Goal: Task Accomplishment & Management: Manage account settings

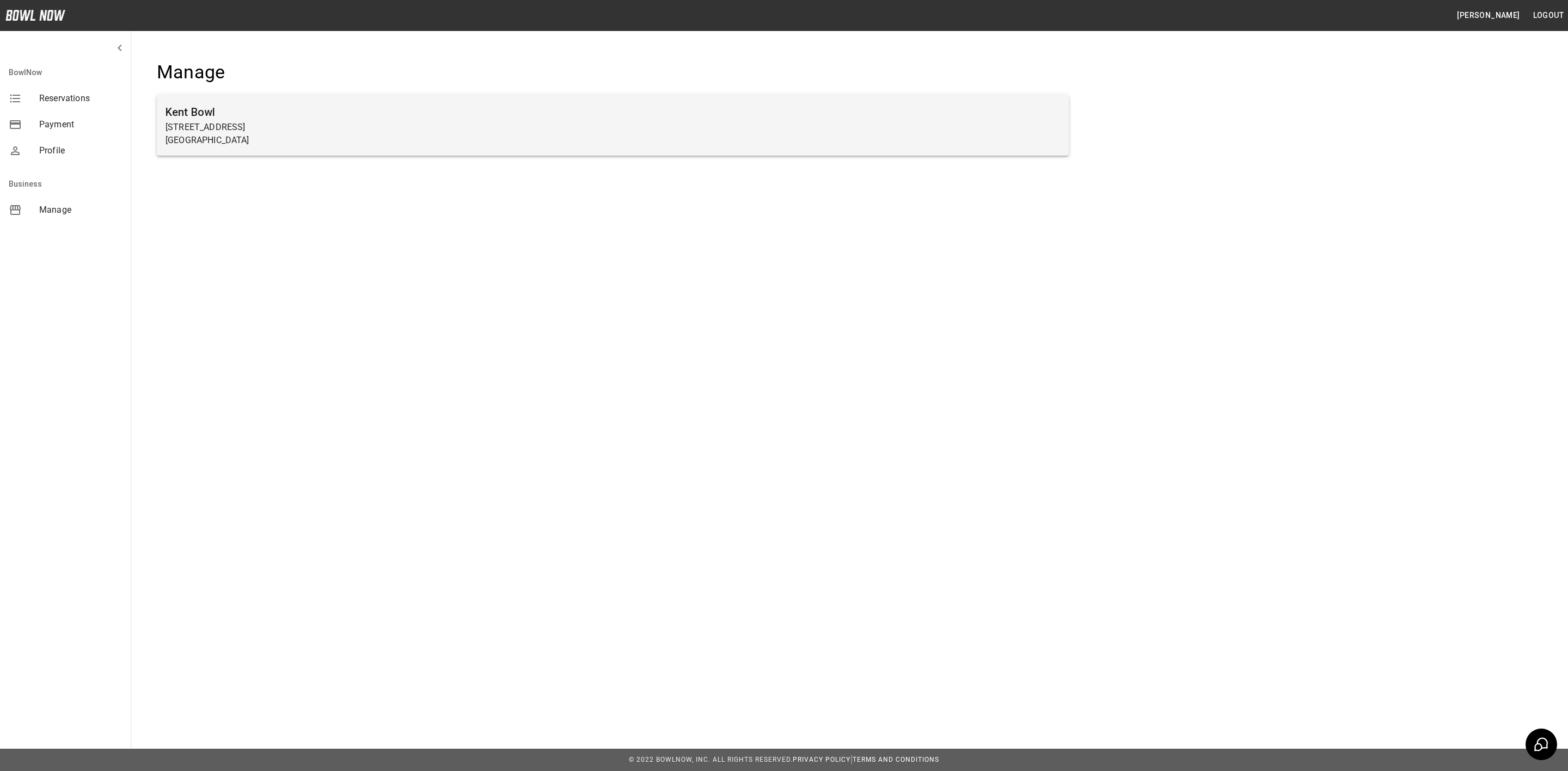
click at [239, 131] on p "[STREET_ADDRESS]" at bounding box center [613, 127] width 895 height 13
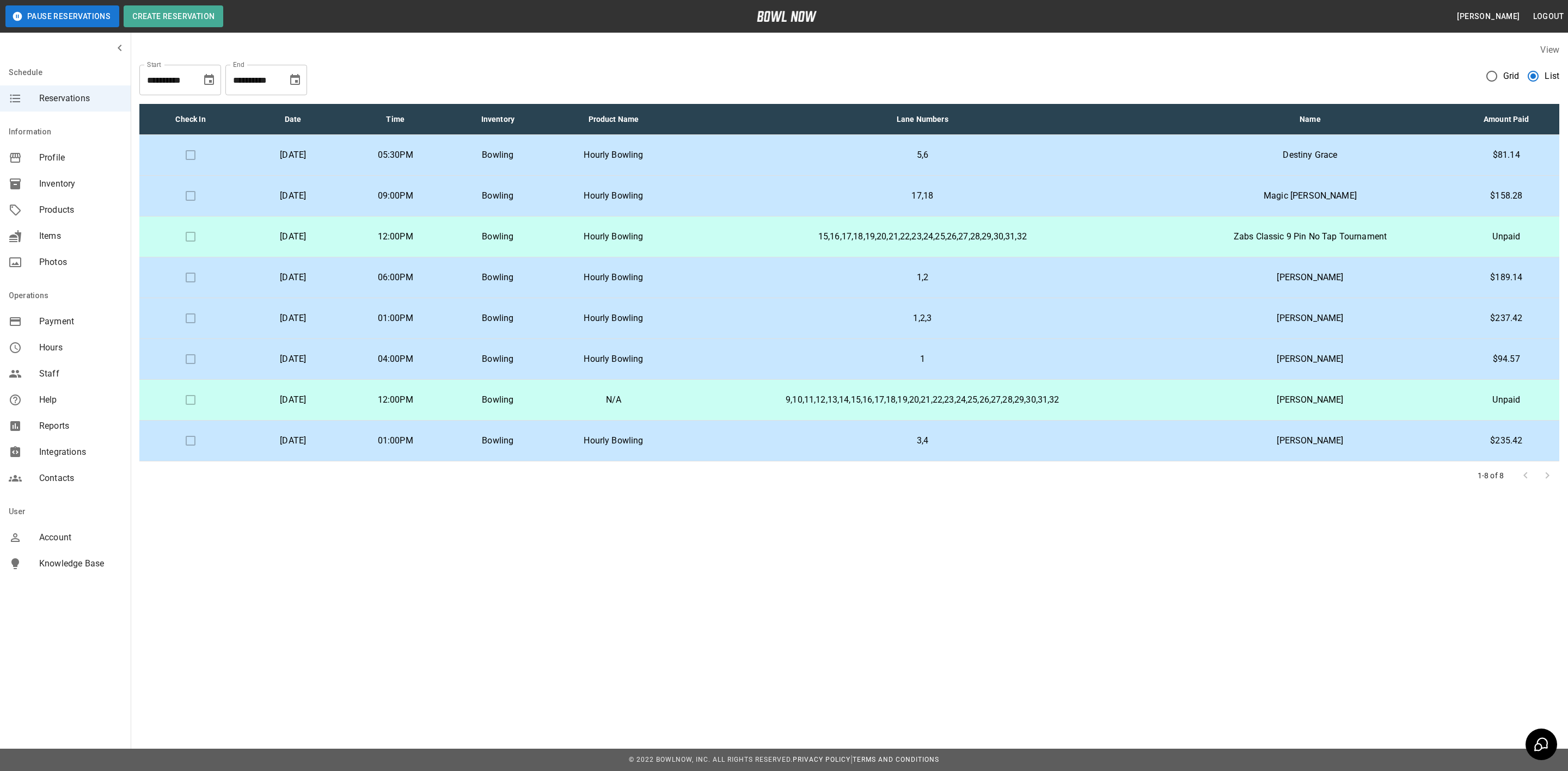
click at [531, 444] on p "Bowling" at bounding box center [498, 441] width 85 height 13
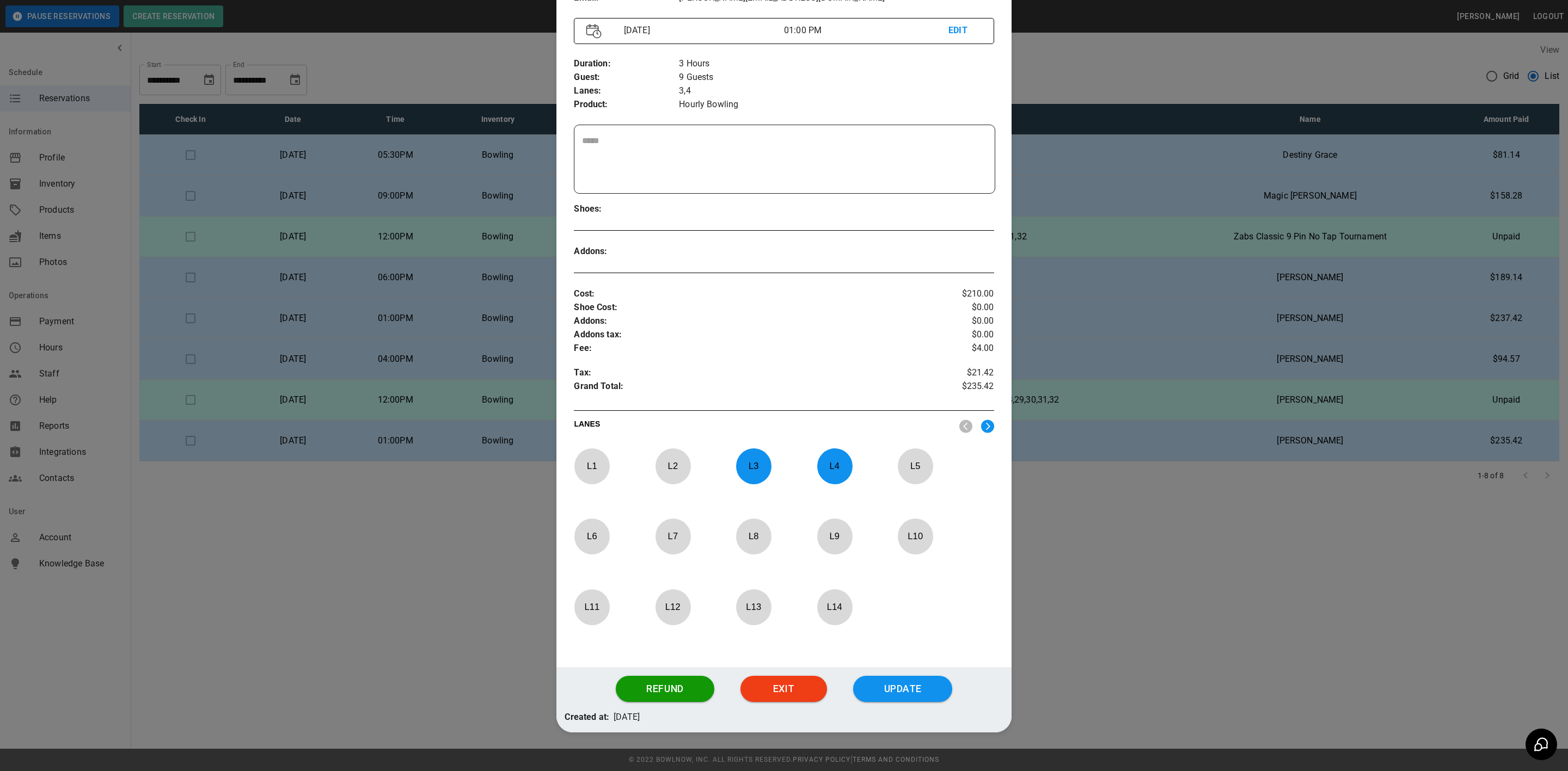
scroll to position [151, 0]
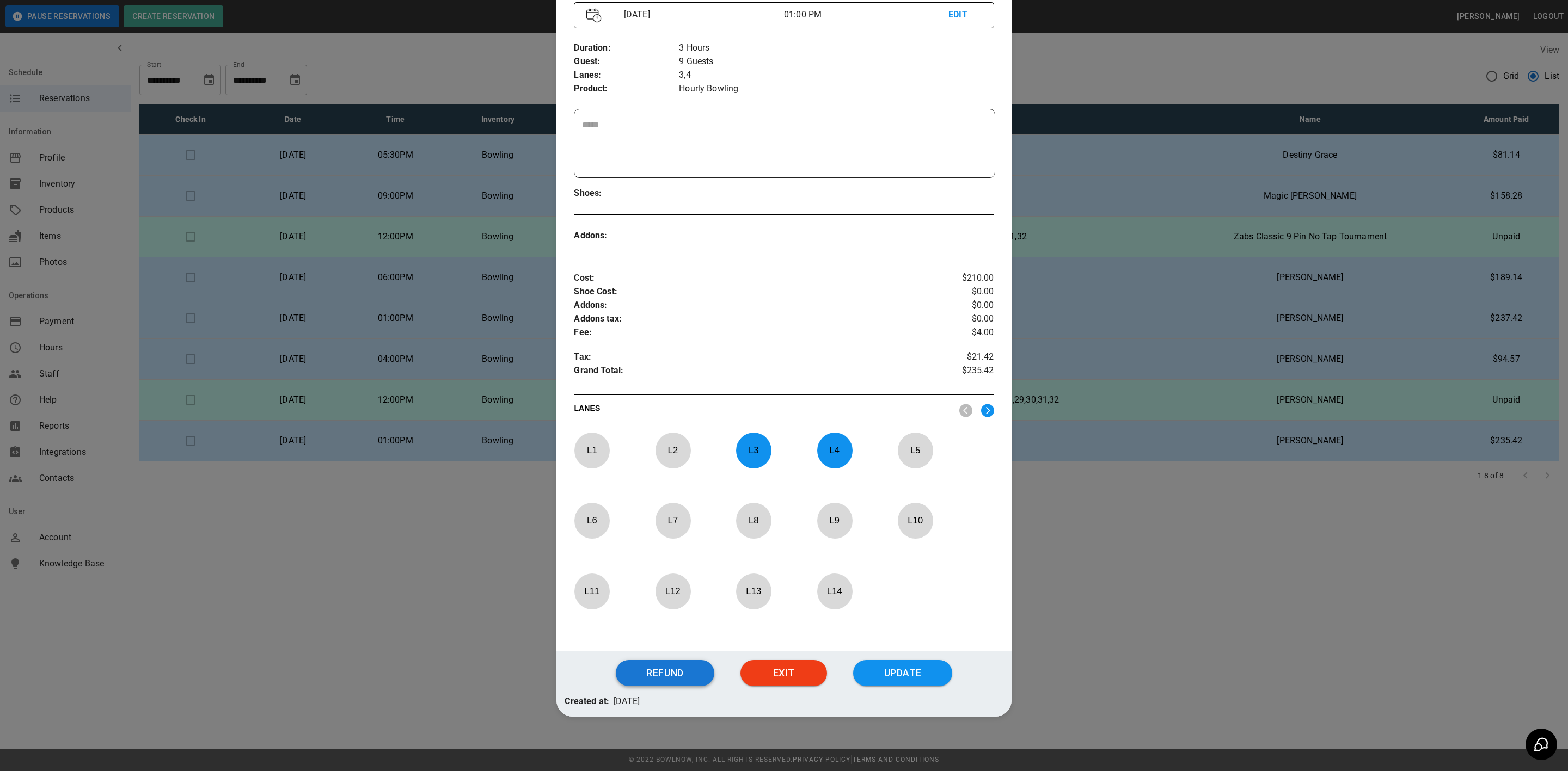
click at [657, 676] on button "Refund" at bounding box center [665, 673] width 99 height 26
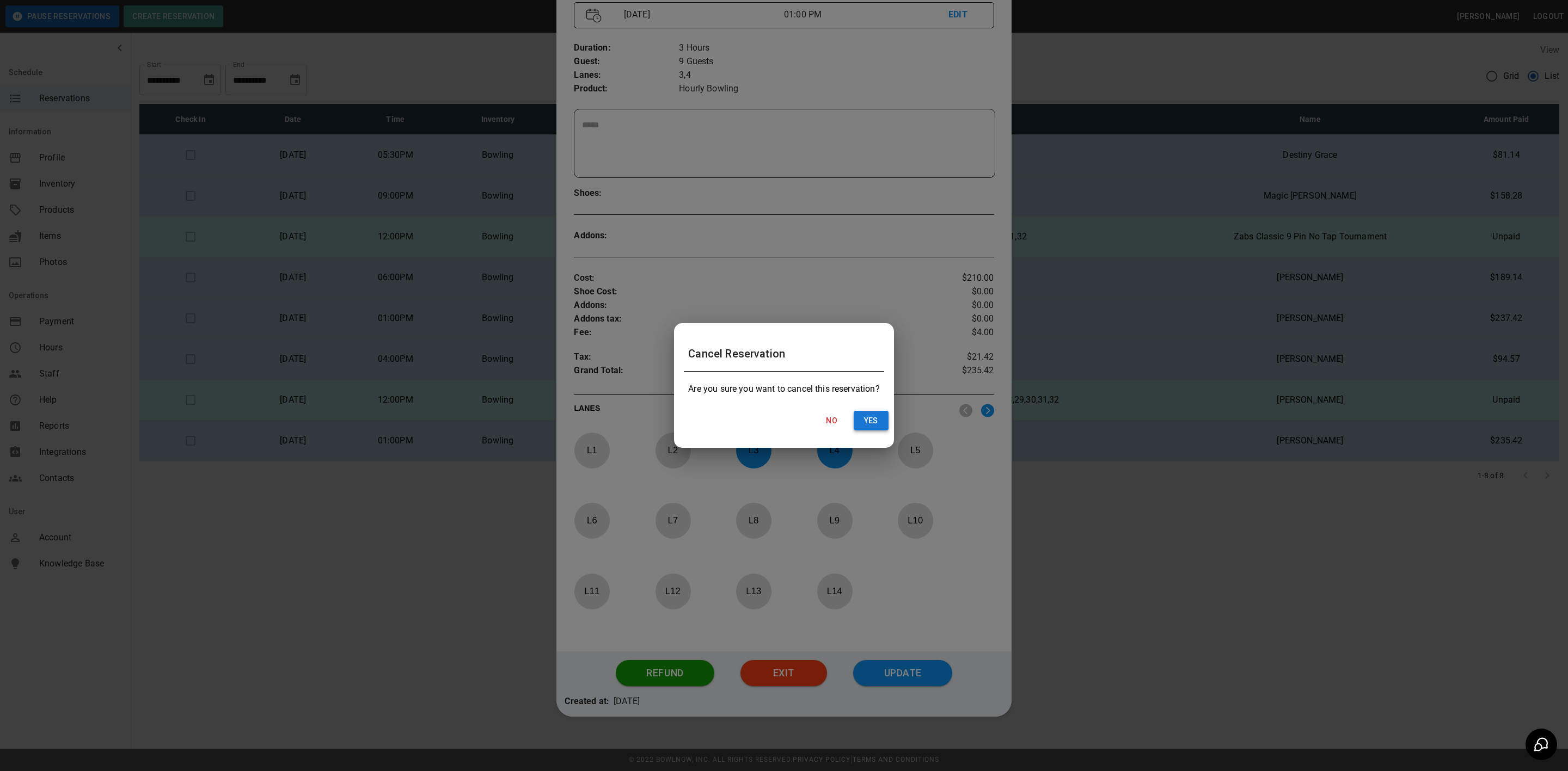
click at [866, 422] on button "Yes" at bounding box center [870, 420] width 35 height 20
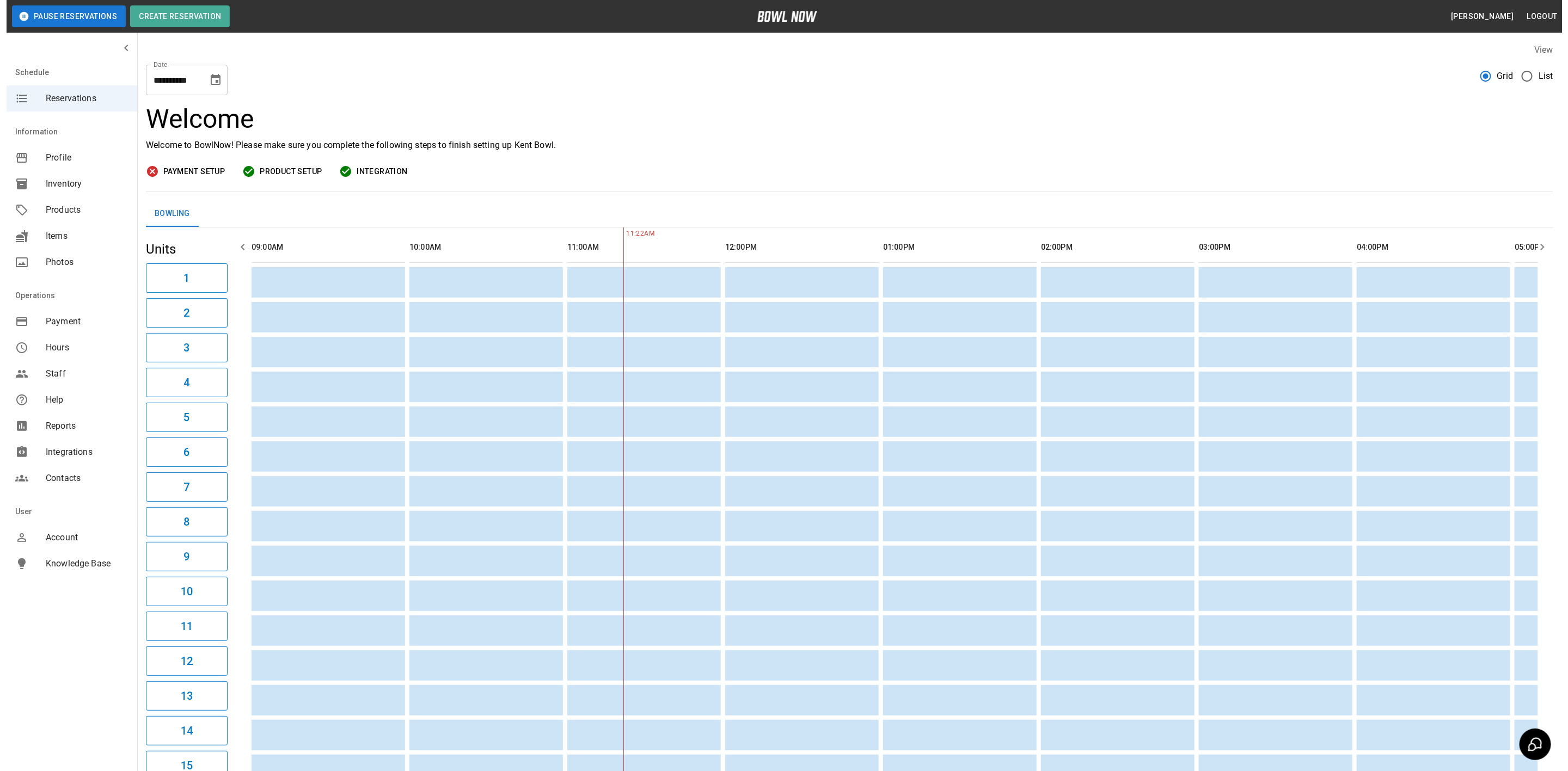
scroll to position [0, 316]
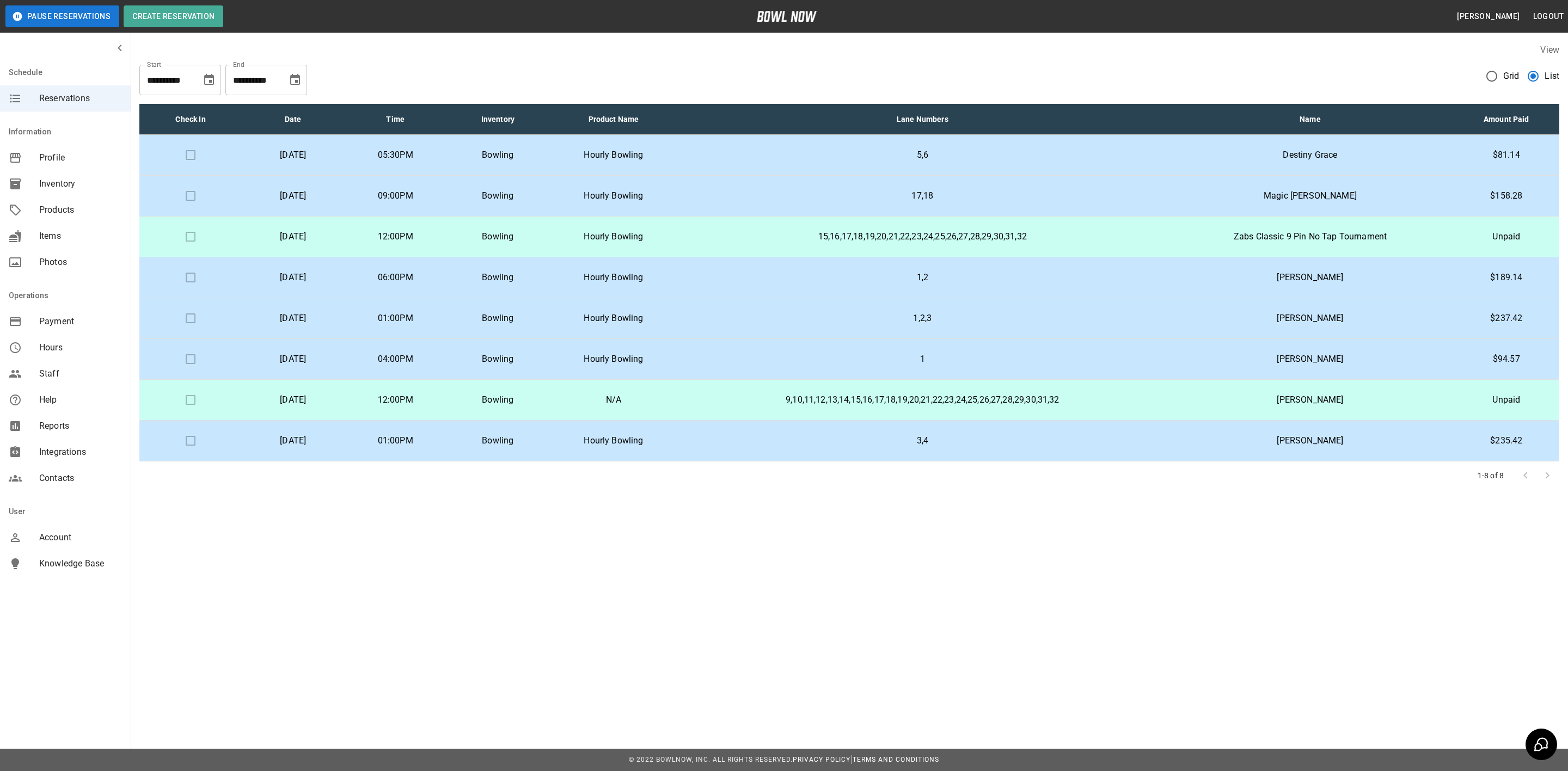
click at [650, 441] on p "Hourly Bowling" at bounding box center [613, 441] width 111 height 13
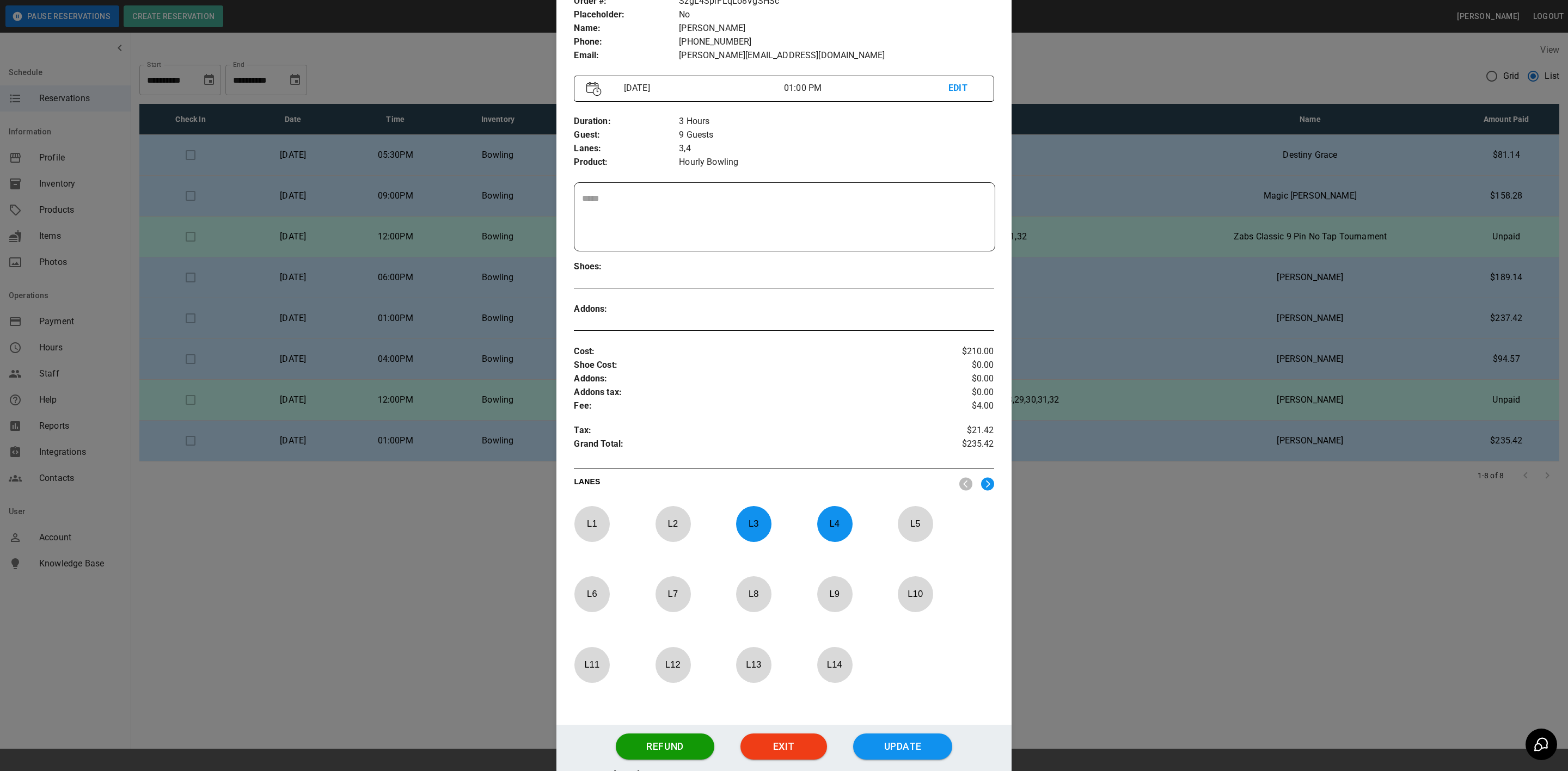
scroll to position [151, 0]
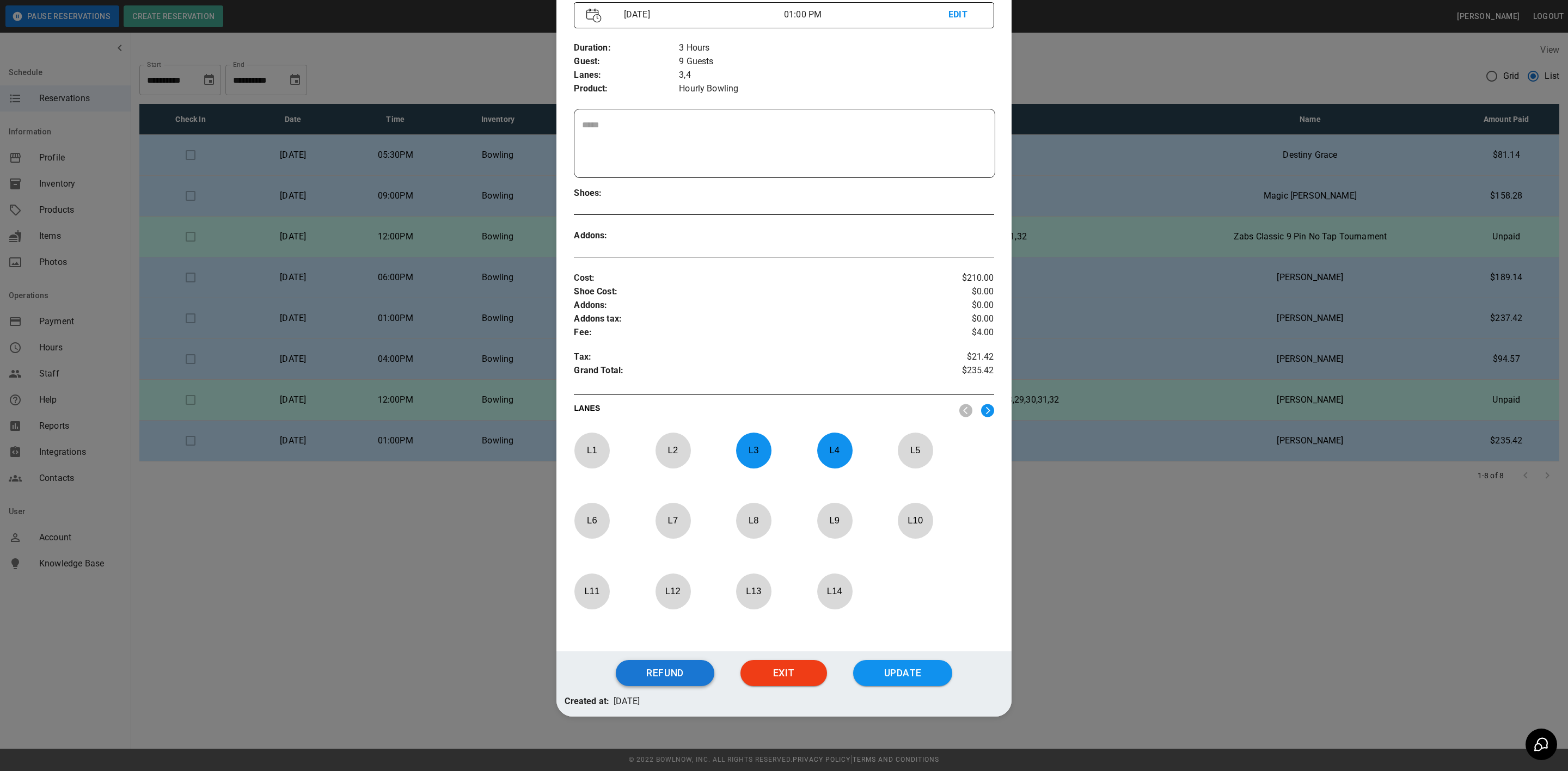
click at [677, 668] on button "Refund" at bounding box center [665, 673] width 99 height 26
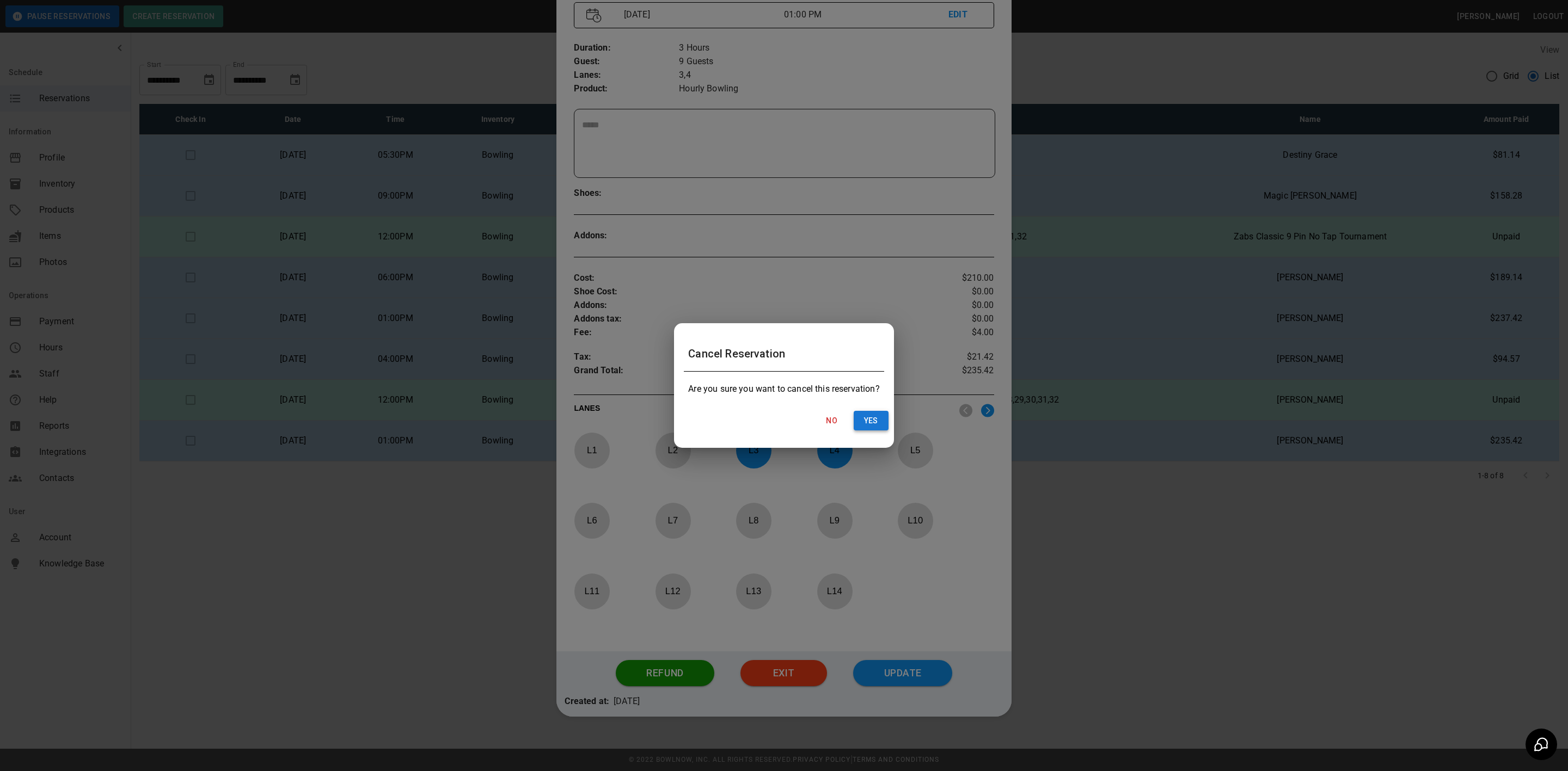
click at [874, 418] on button "Yes" at bounding box center [870, 420] width 35 height 20
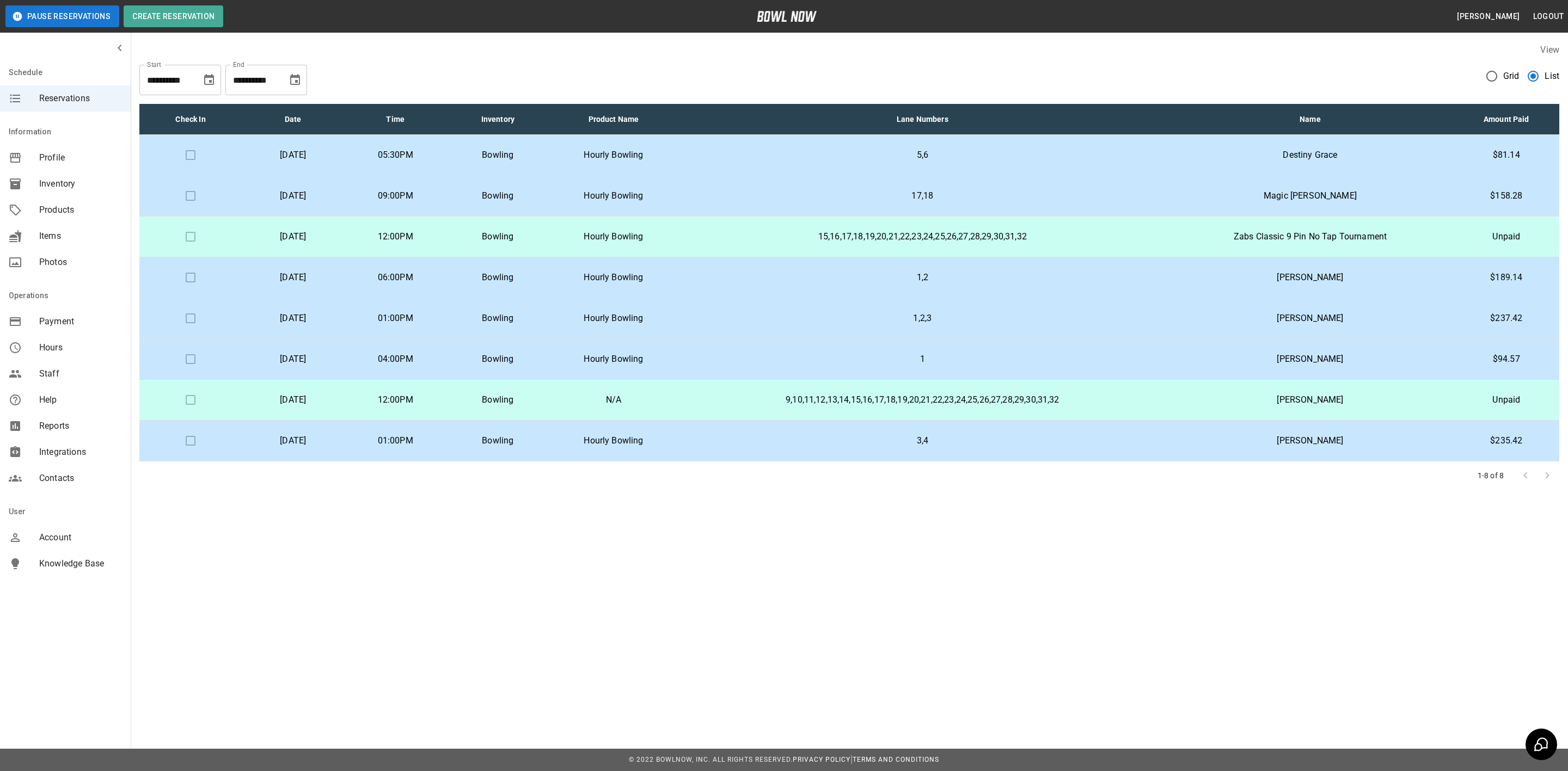
click at [740, 436] on td "3,4" at bounding box center [922, 441] width 489 height 41
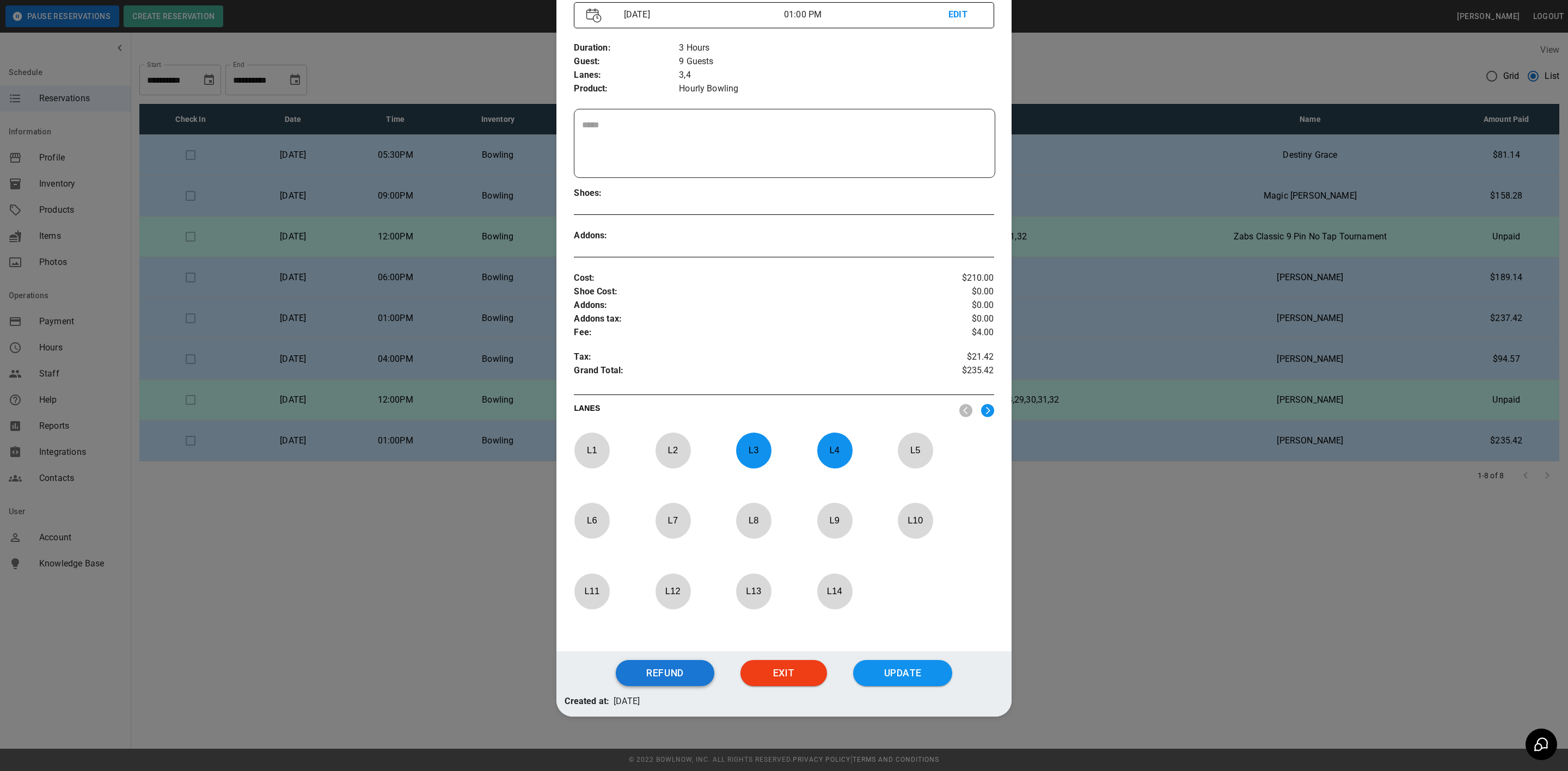
click at [665, 674] on button "Refund" at bounding box center [665, 673] width 99 height 26
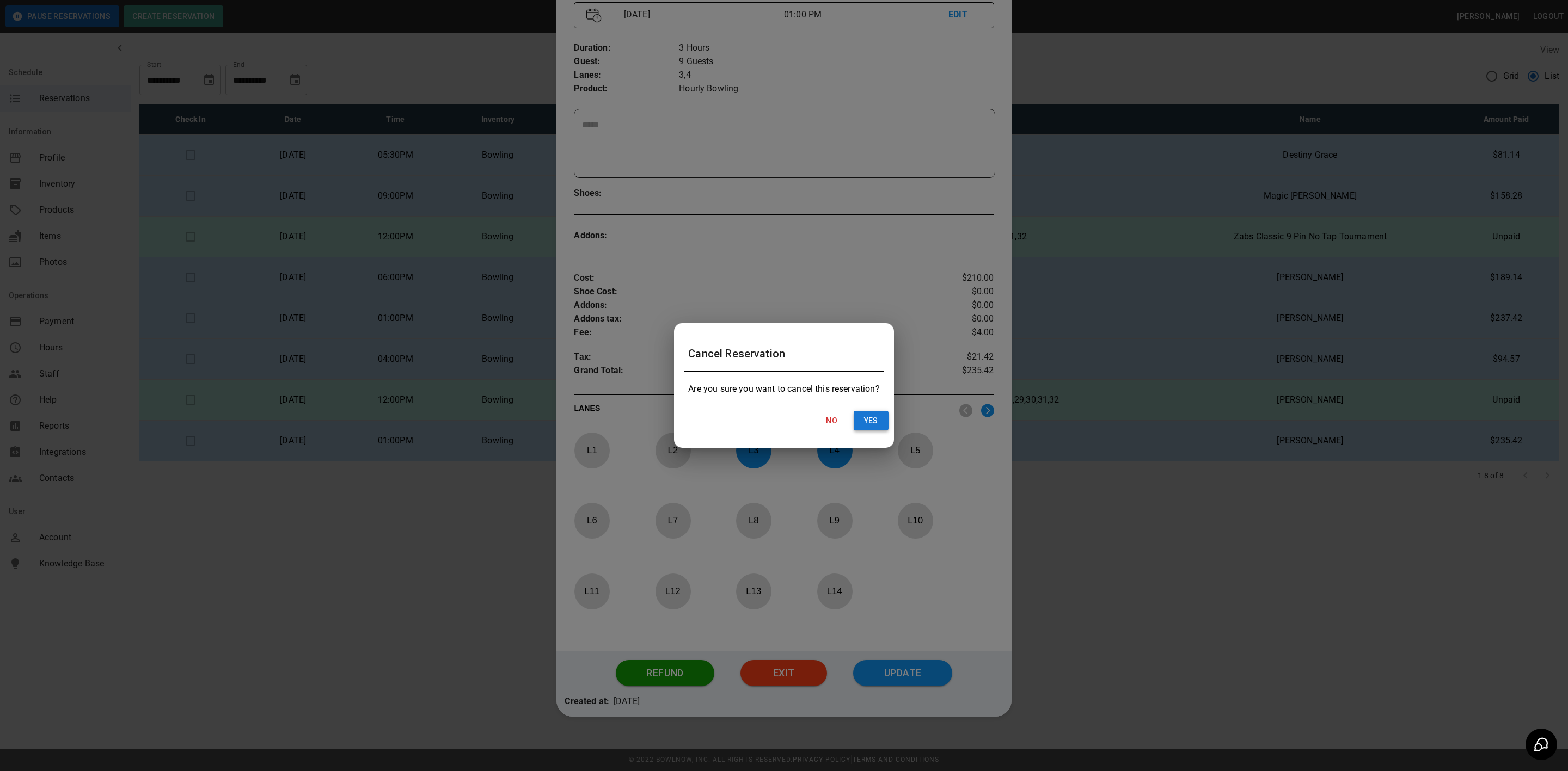
click at [877, 420] on button "Yes" at bounding box center [870, 420] width 35 height 20
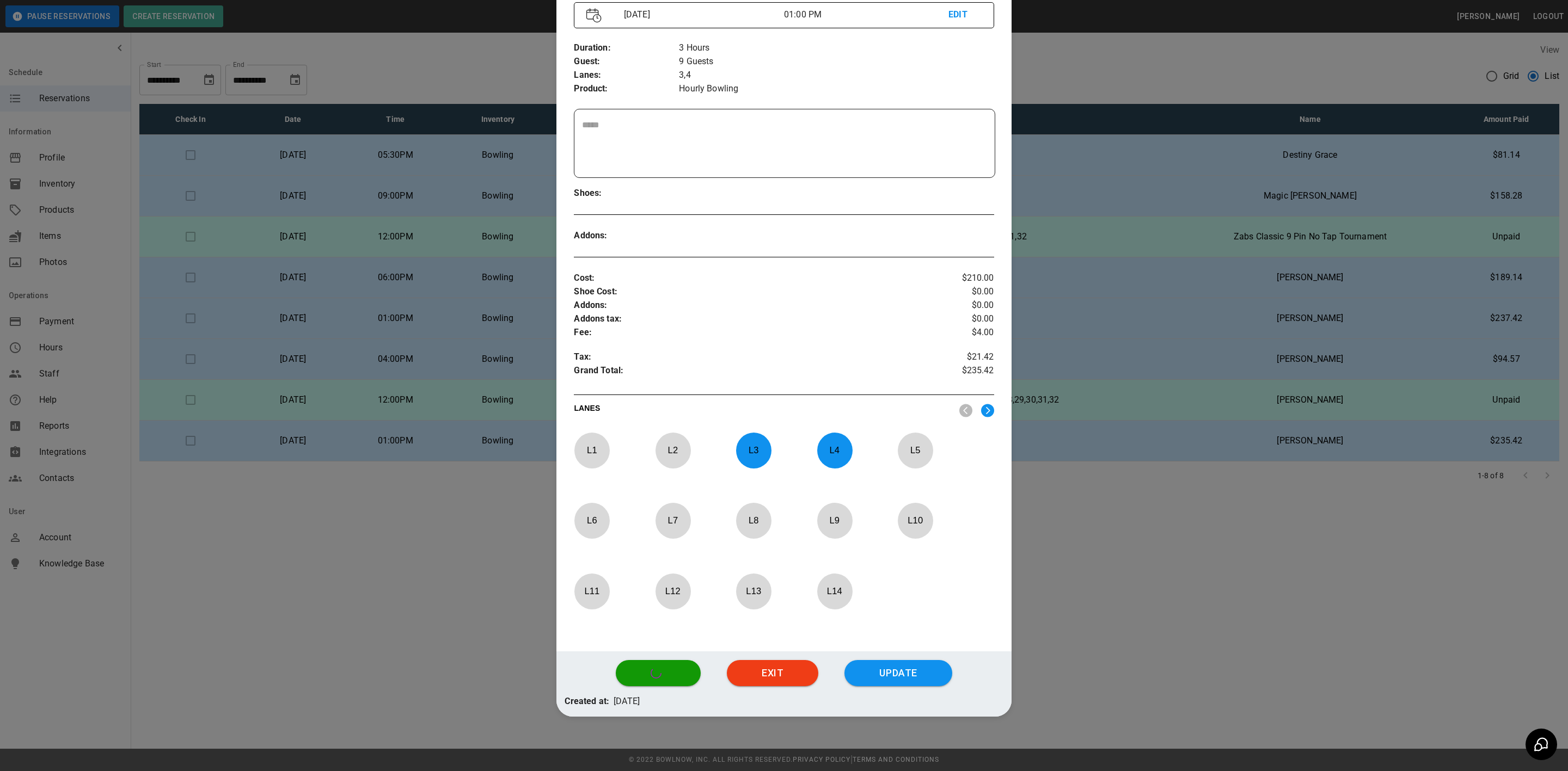
scroll to position [0, 0]
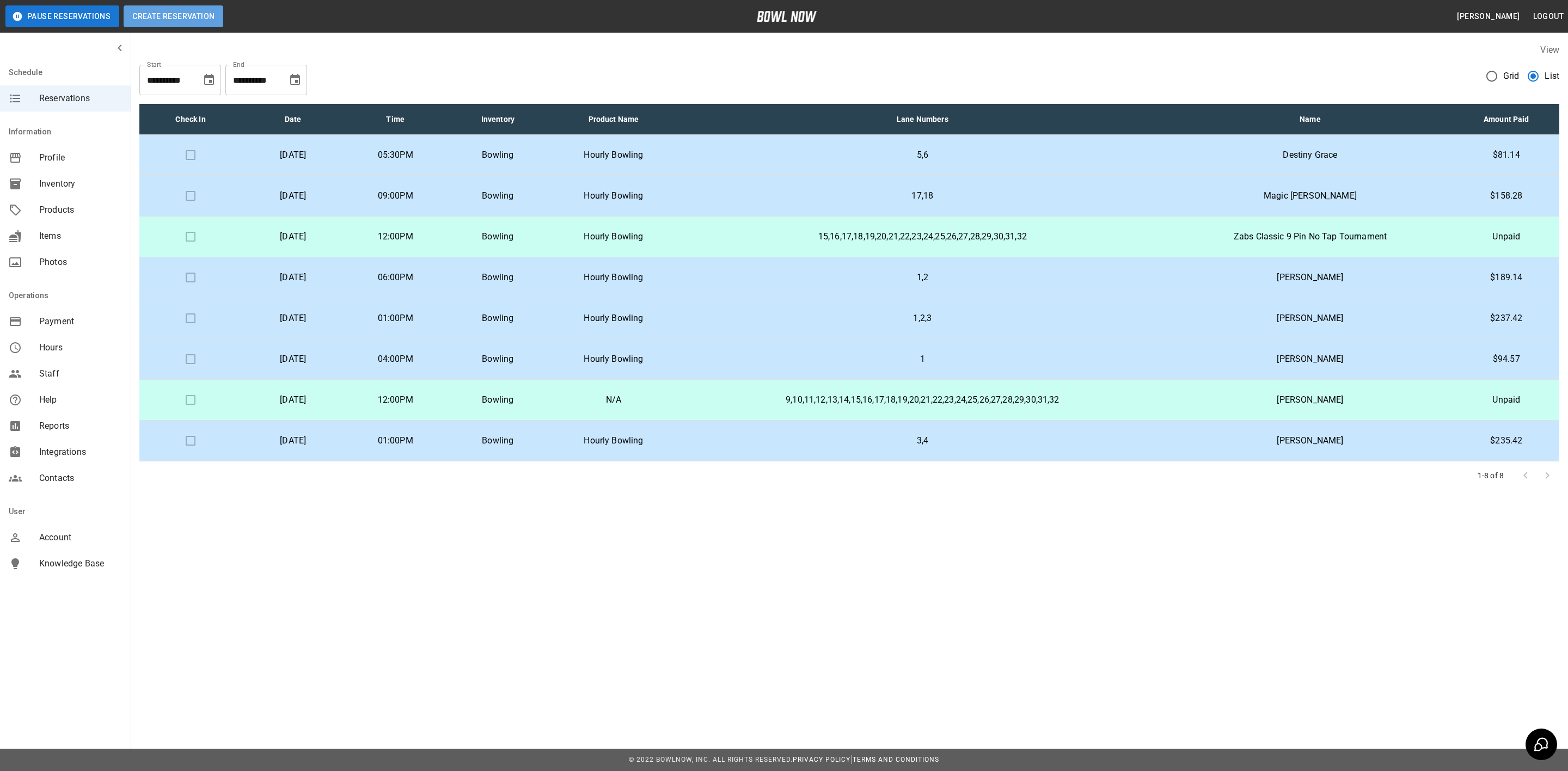
click at [169, 18] on button "Create Reservation" at bounding box center [173, 16] width 100 height 22
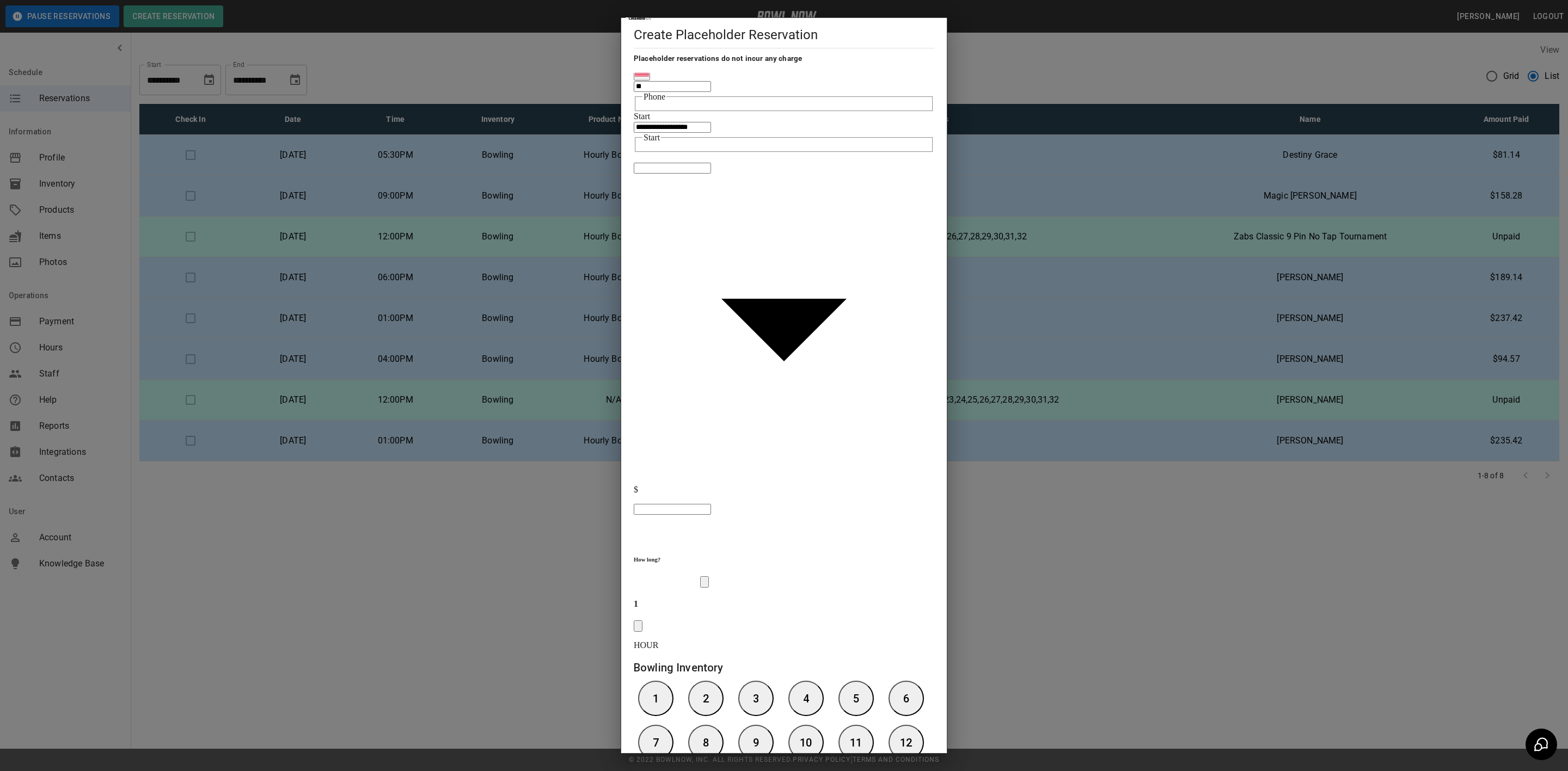
scroll to position [78, 0]
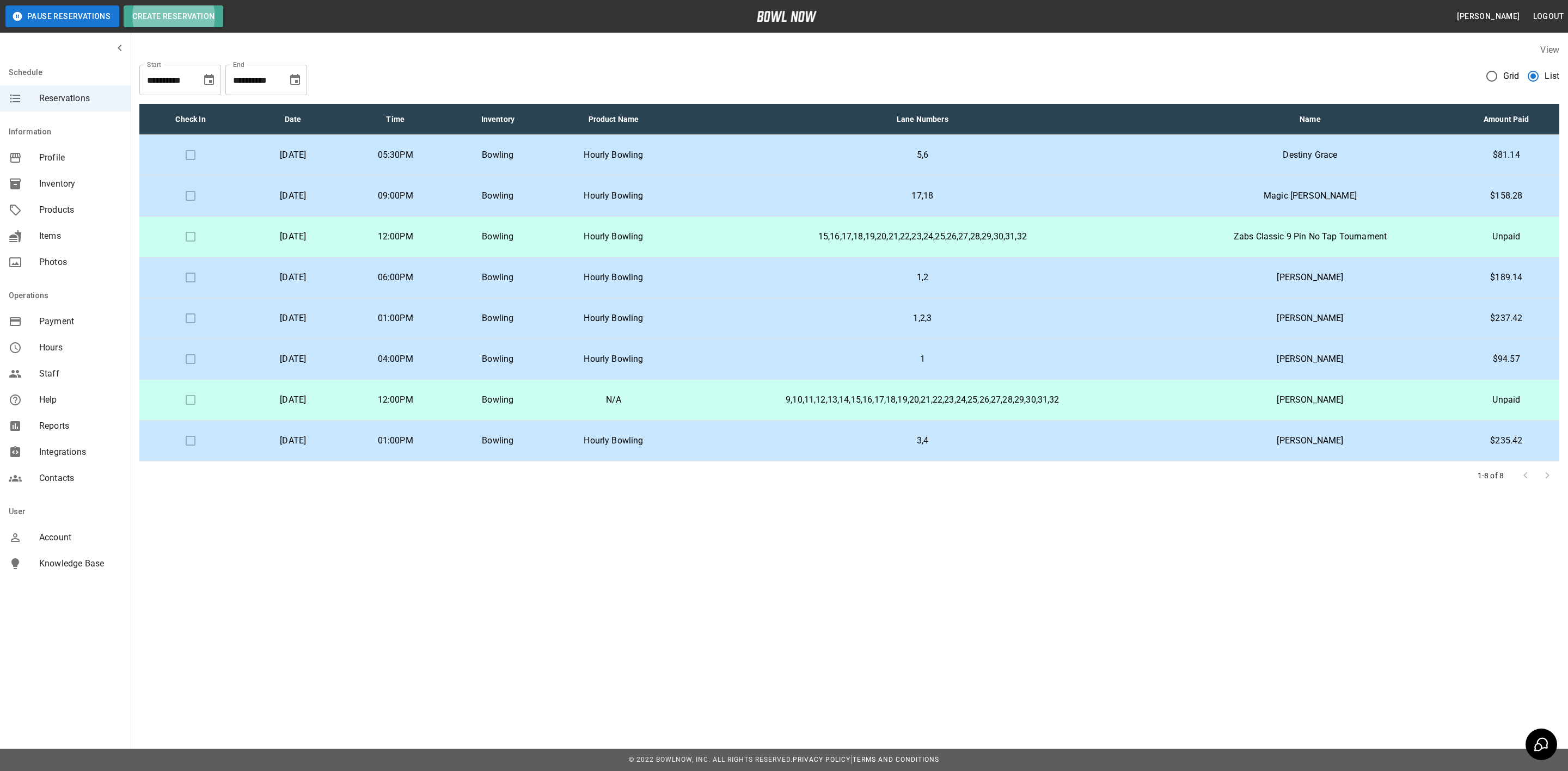
click at [784, 395] on p "9,10,11,12,13,14,15,16,17,18,19,20,21,22,23,24,25,26,27,28,29,30,31,32" at bounding box center [922, 400] width 472 height 13
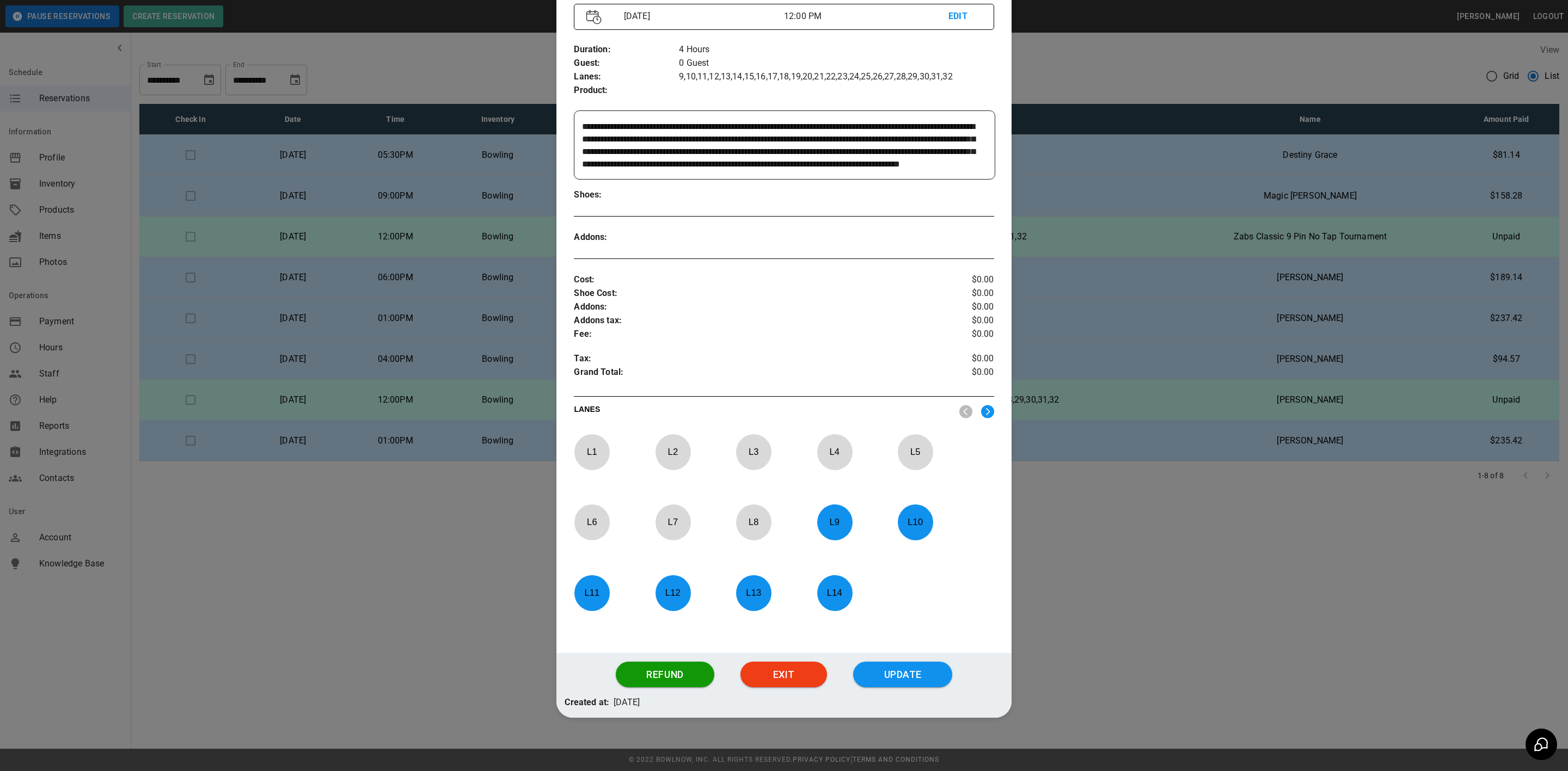
scroll to position [151, 0]
